Goal: Task Accomplishment & Management: Complete application form

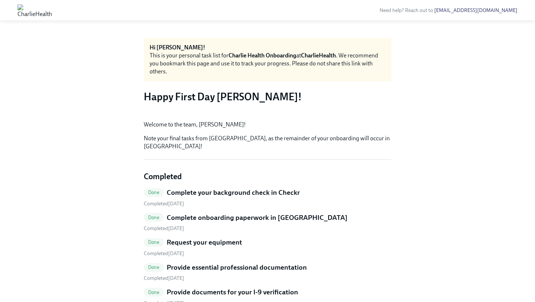
click at [52, 8] on img at bounding box center [34, 10] width 35 height 12
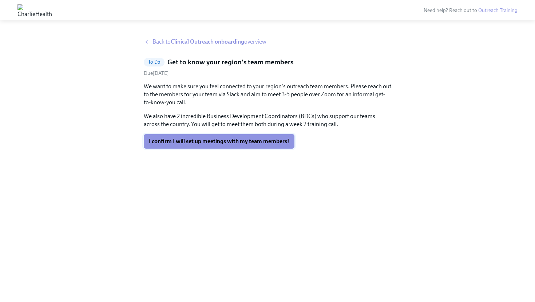
click at [184, 144] on span "I confirm I will set up meetings with my team members!" at bounding box center [219, 141] width 140 height 7
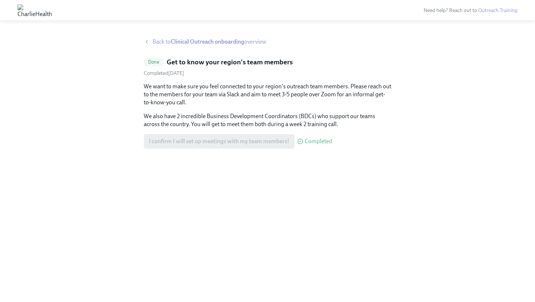
click at [232, 38] on strong "Clinical Outreach onboarding" at bounding box center [207, 41] width 73 height 7
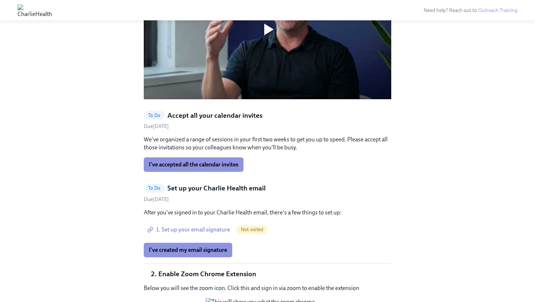
scroll to position [628, 0]
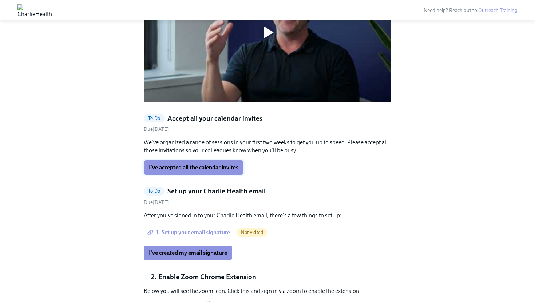
click at [189, 164] on span "I've accepted all the calendar invites" at bounding box center [193, 167] width 89 height 7
click at [189, 250] on span "I've created my email signature" at bounding box center [188, 253] width 78 height 7
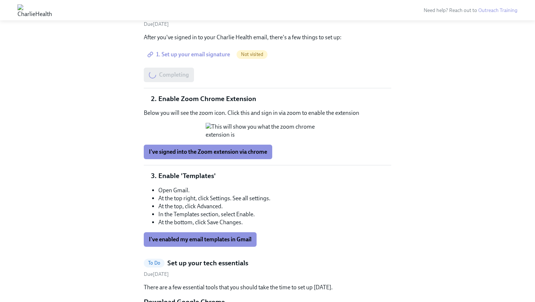
scroll to position [807, 0]
click at [238, 155] on span "I've signed into the Zoom extension via chrome" at bounding box center [208, 151] width 118 height 7
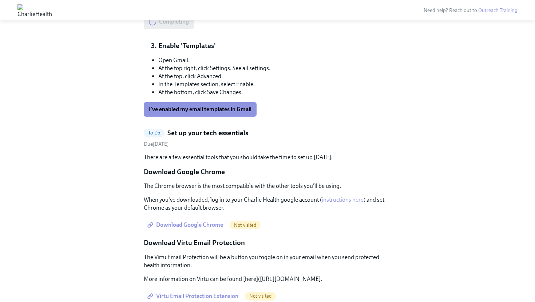
scroll to position [864, 0]
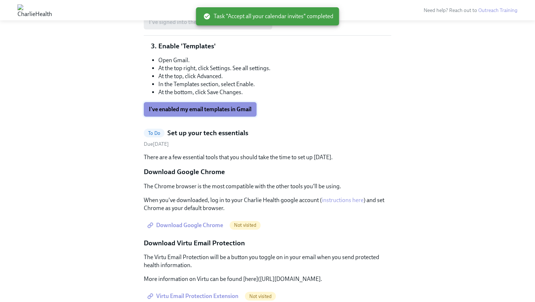
click at [226, 113] on span "I've enabled my email templates in Gmail" at bounding box center [200, 109] width 103 height 7
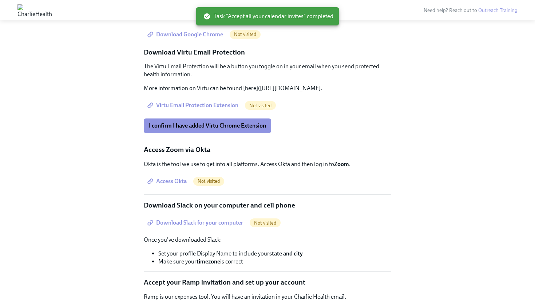
scroll to position [1054, 0]
click at [225, 130] on span "I confirm I have added Virtu Chrome Extension" at bounding box center [207, 126] width 117 height 7
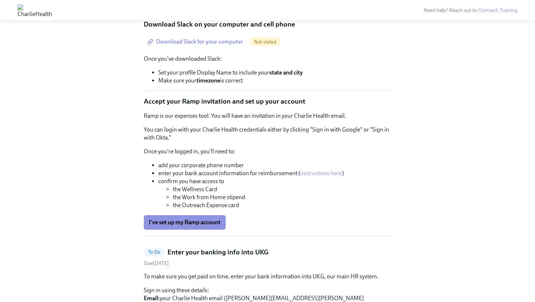
scroll to position [1380, 0]
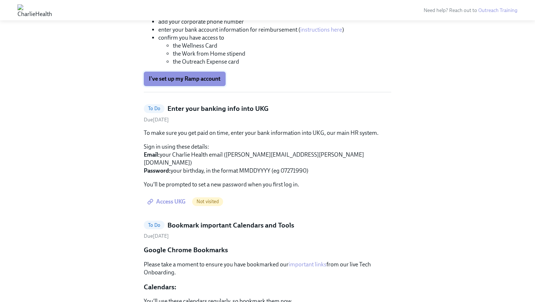
click at [192, 86] on button "I've set up my Ramp account" at bounding box center [185, 79] width 82 height 15
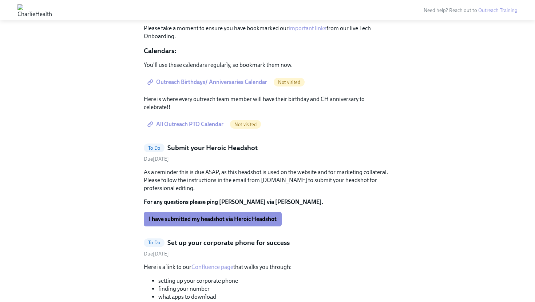
scroll to position [1688, 0]
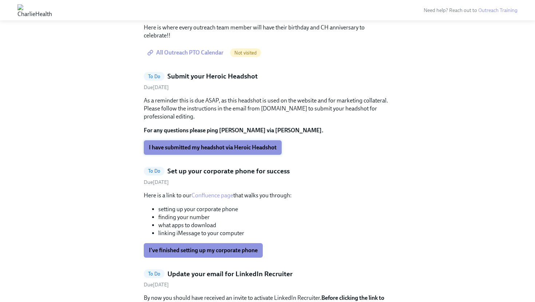
click at [191, 151] on span "I have submitted my headshot via Heroic Headshot" at bounding box center [213, 147] width 128 height 7
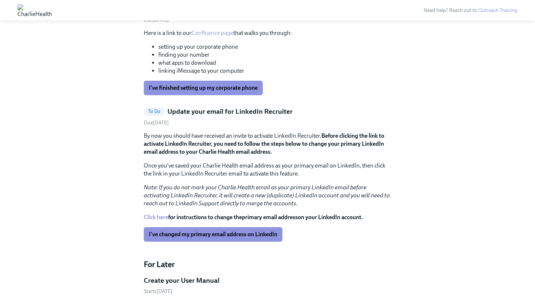
scroll to position [1756, 0]
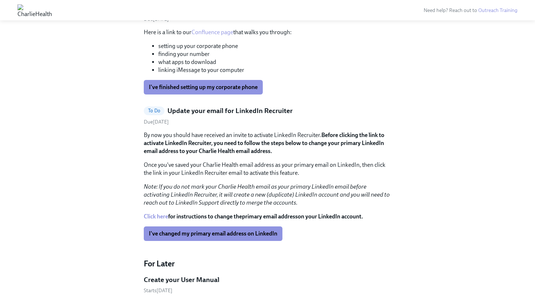
click at [210, 36] on link "Confluence page" at bounding box center [212, 32] width 42 height 7
click at [192, 91] on span "I've finished setting up my corporate phone" at bounding box center [203, 87] width 109 height 7
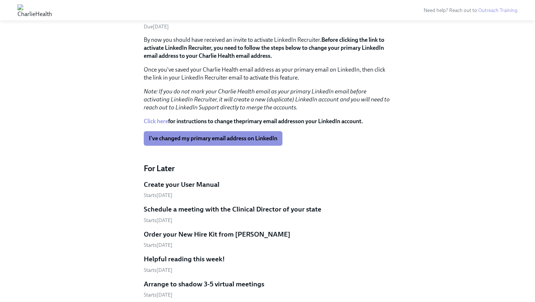
scroll to position [1748, 0]
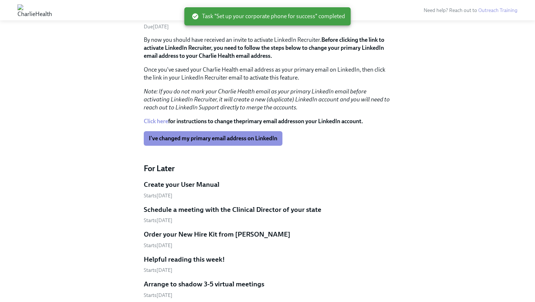
click at [161, 125] on link "Click here" at bounding box center [156, 121] width 24 height 7
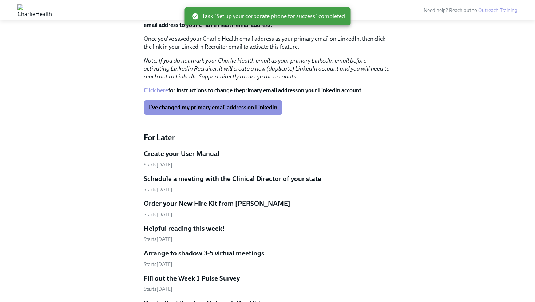
scroll to position [1780, 0]
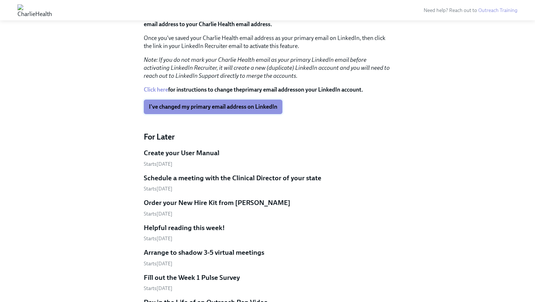
click at [209, 114] on button "I've changed my primary email address on LinkedIn" at bounding box center [213, 107] width 139 height 15
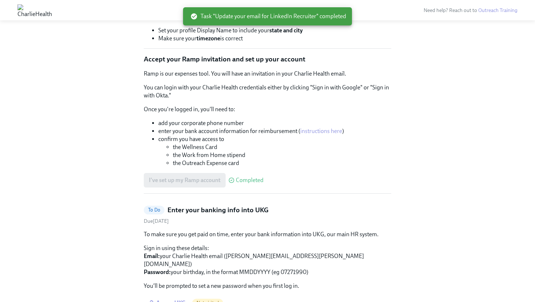
scroll to position [1195, 0]
